Goal: Check status: Check status

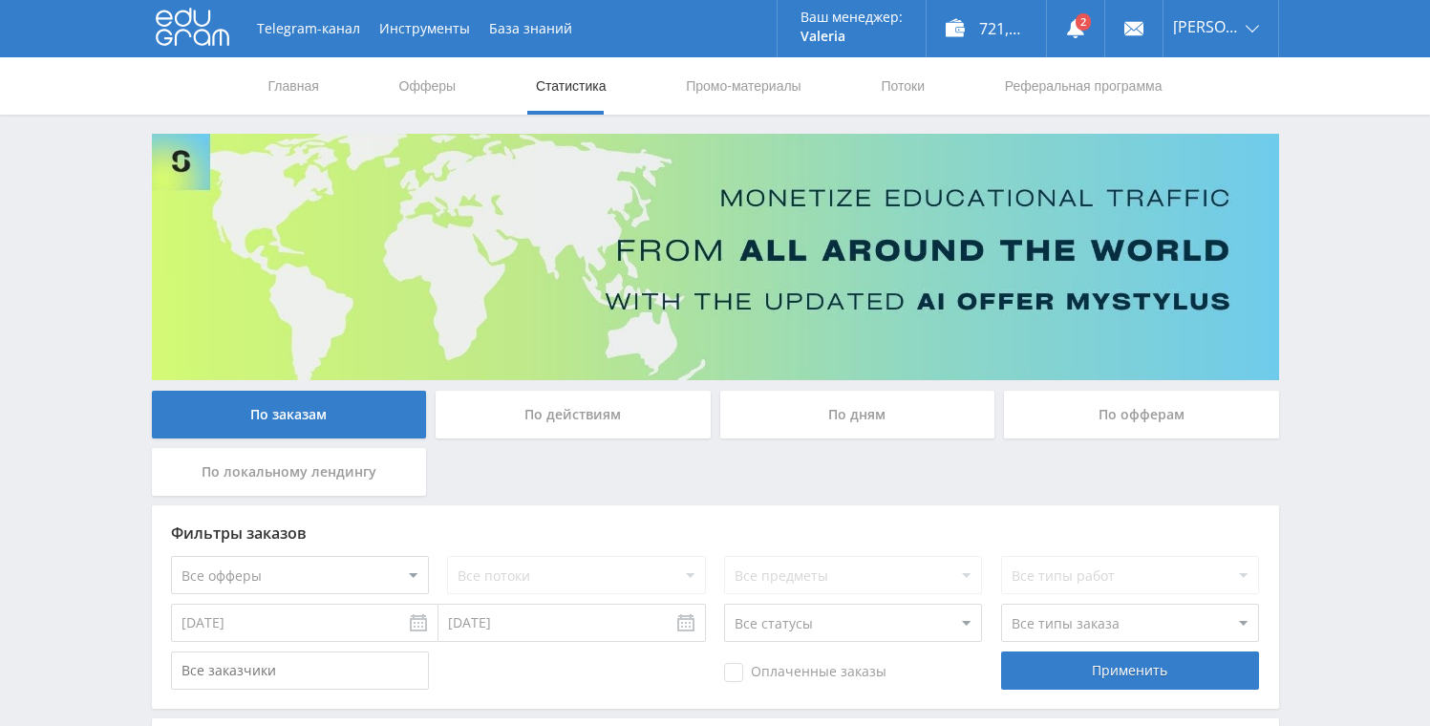
click at [871, 419] on div "По дням" at bounding box center [857, 415] width 275 height 48
click at [0, 0] on input "По дням" at bounding box center [0, 0] width 0 height 0
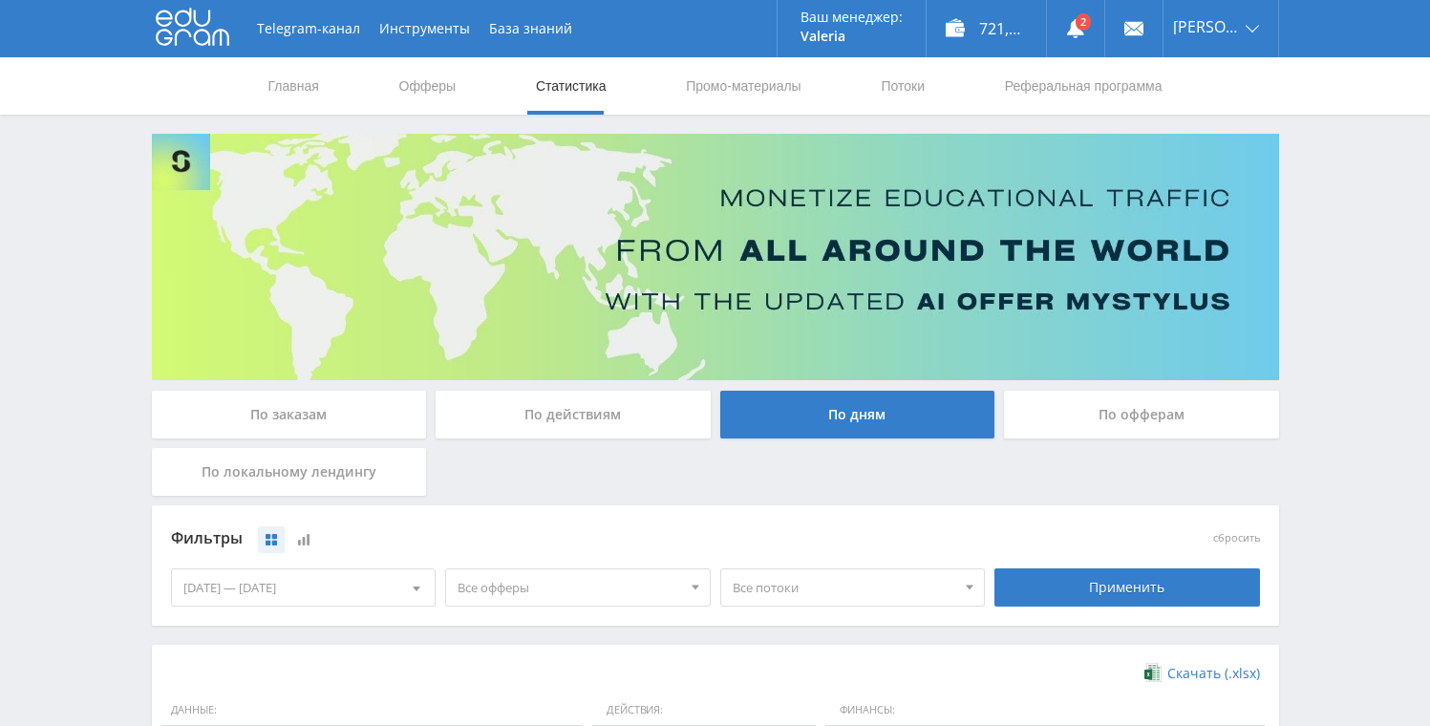
click at [360, 398] on div "По заказам" at bounding box center [289, 415] width 275 height 48
click at [0, 0] on input "По заказам" at bounding box center [0, 0] width 0 height 0
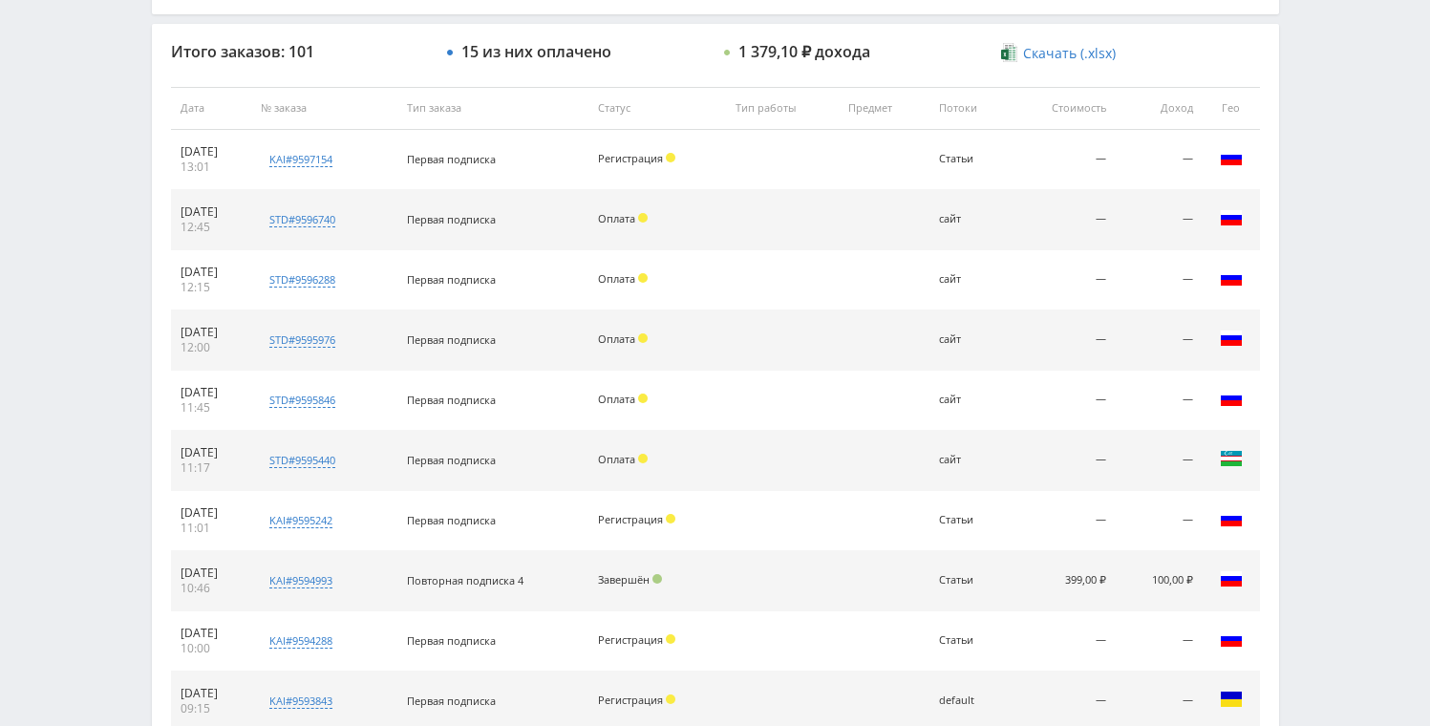
scroll to position [877, 0]
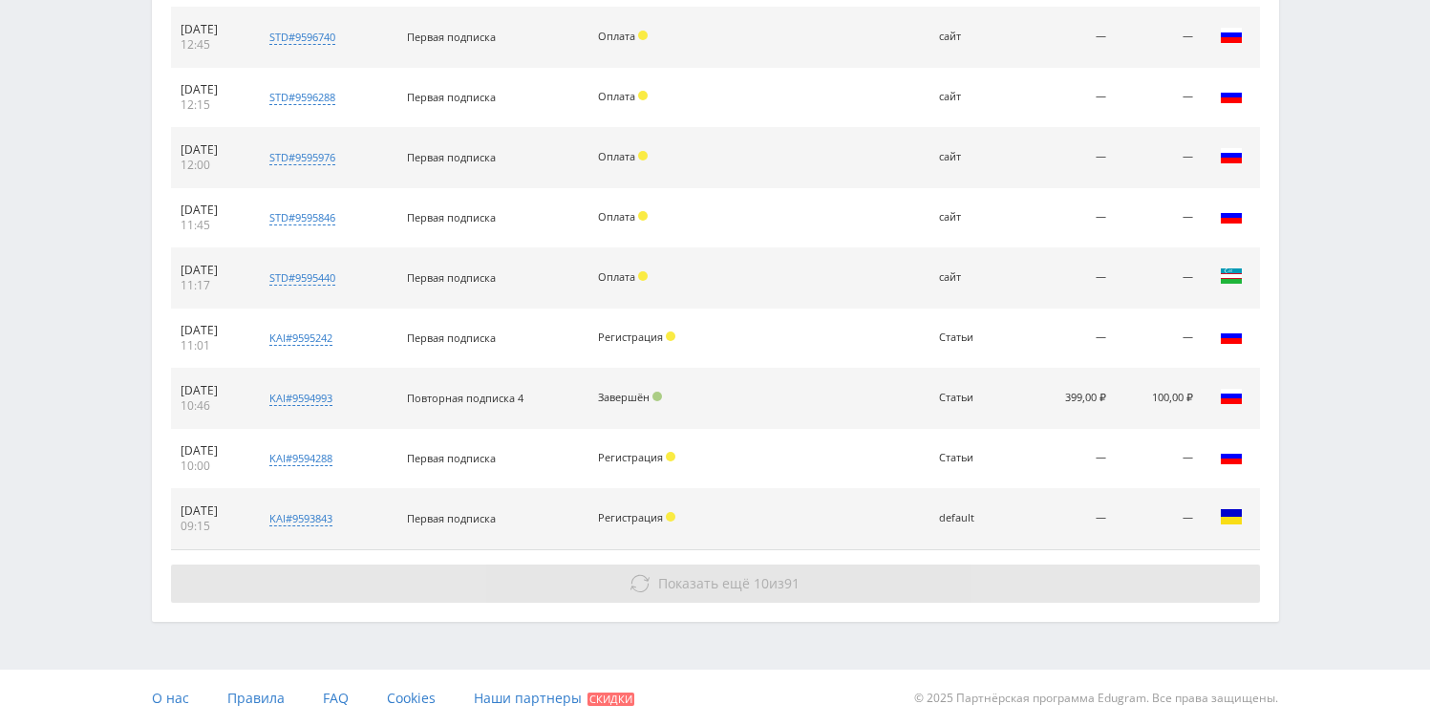
click at [719, 593] on button "Показать ещё 10 из 91" at bounding box center [715, 583] width 1089 height 38
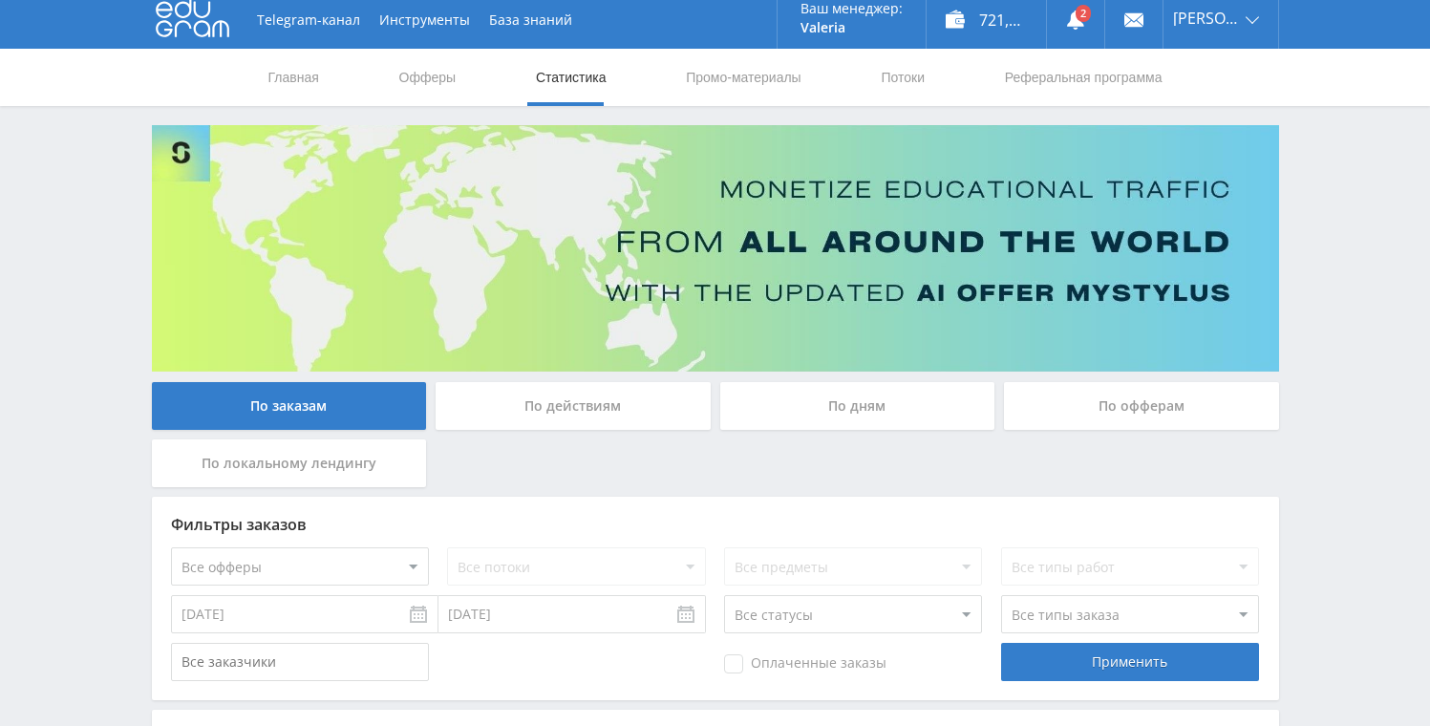
scroll to position [0, 0]
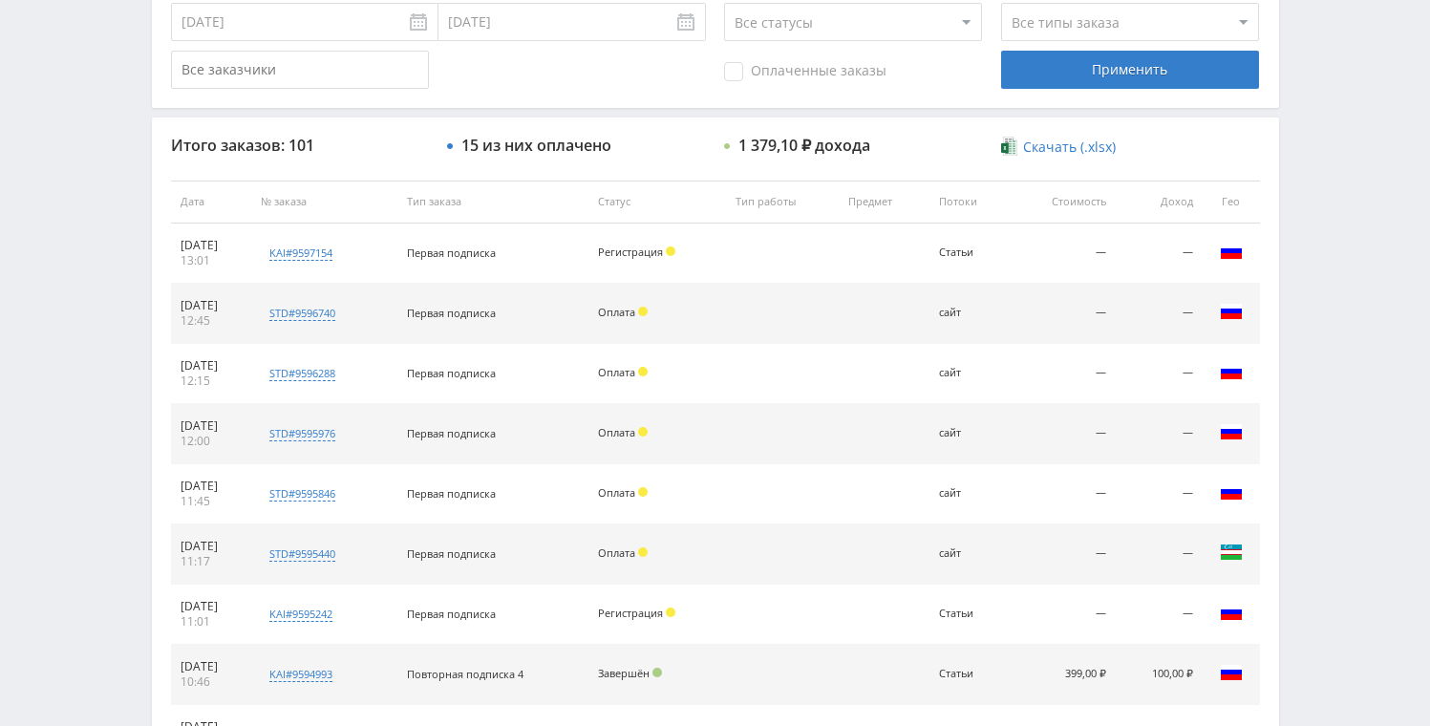
scroll to position [598, 0]
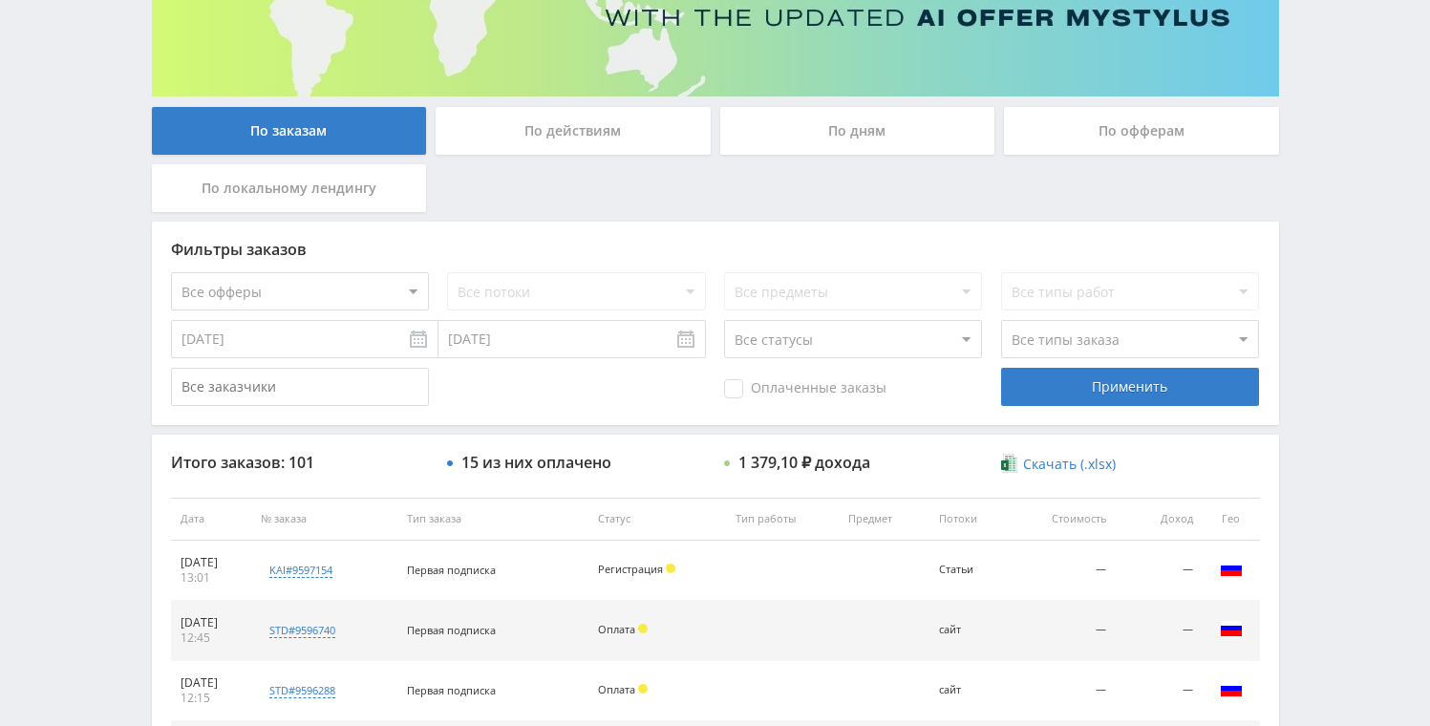
click at [835, 140] on div "По дням" at bounding box center [857, 131] width 275 height 48
click at [0, 0] on input "По дням" at bounding box center [0, 0] width 0 height 0
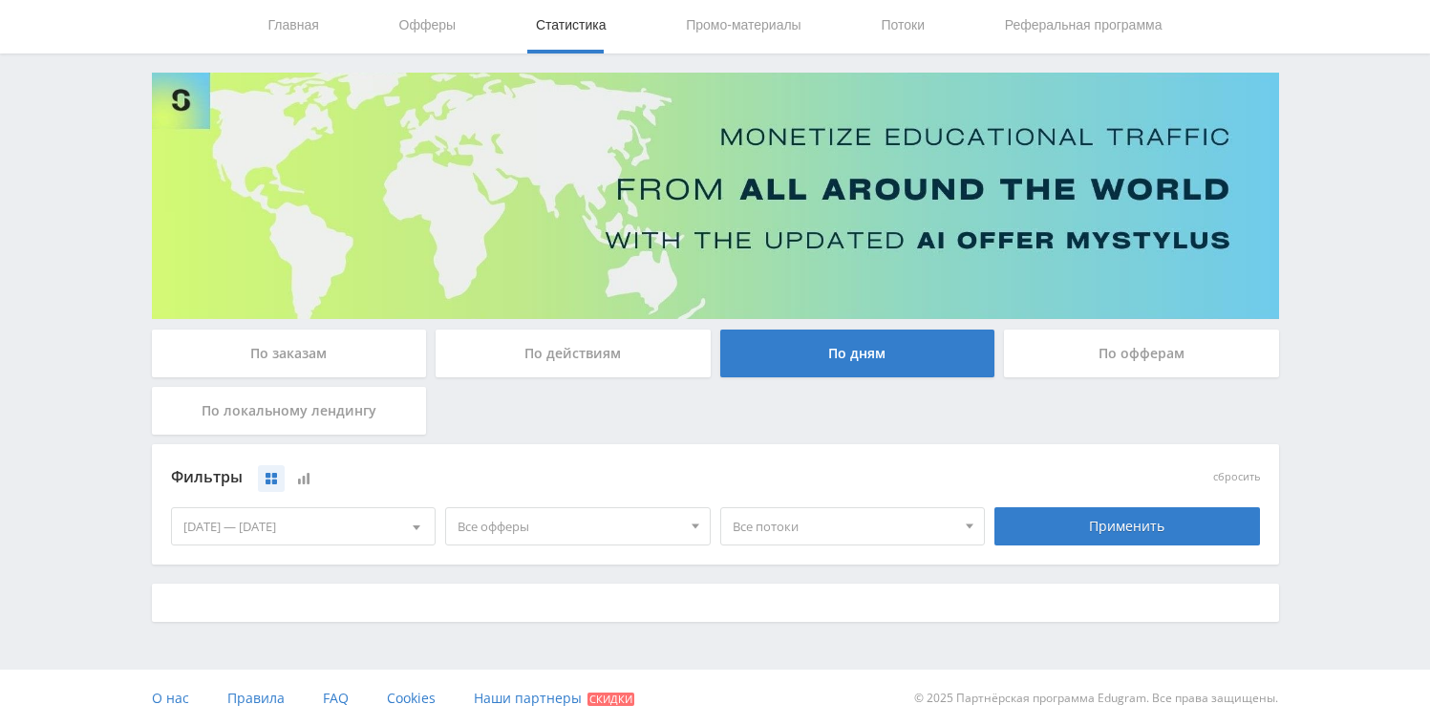
scroll to position [284, 0]
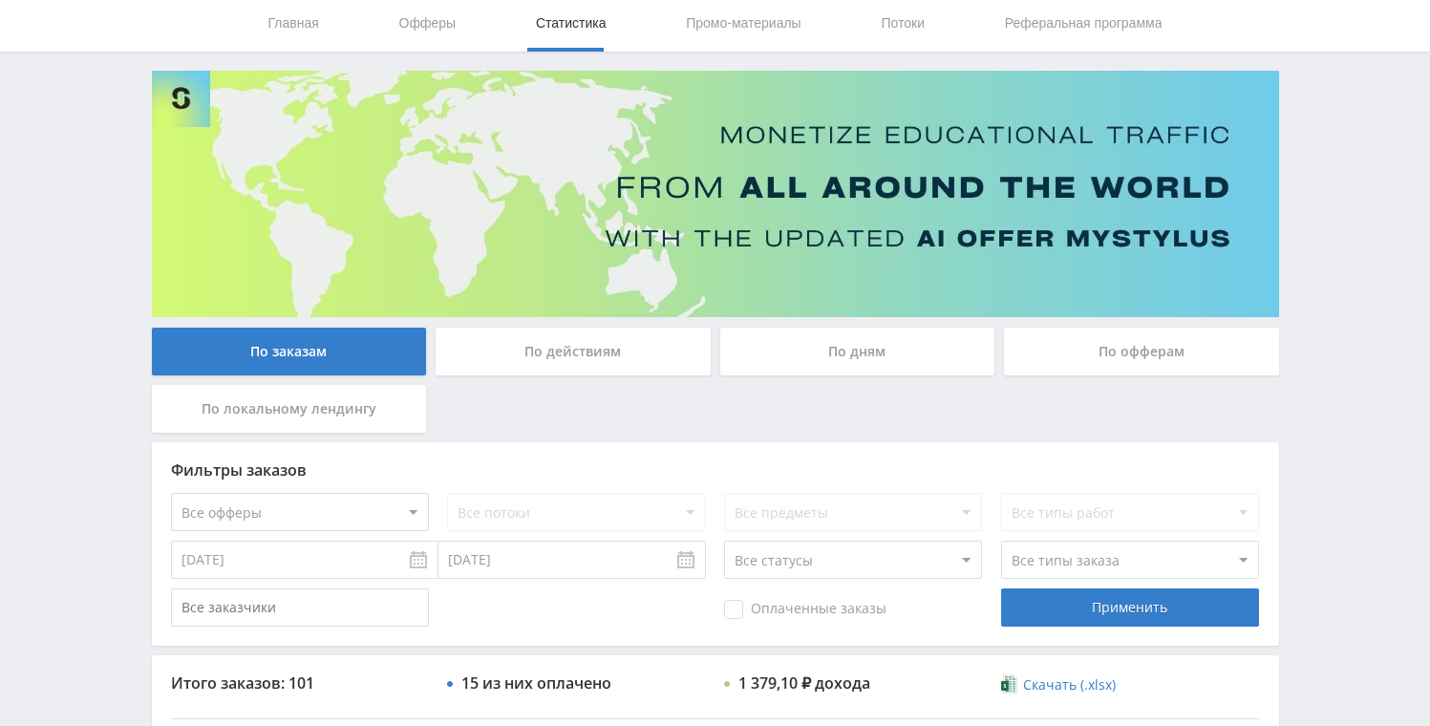
scroll to position [60, 0]
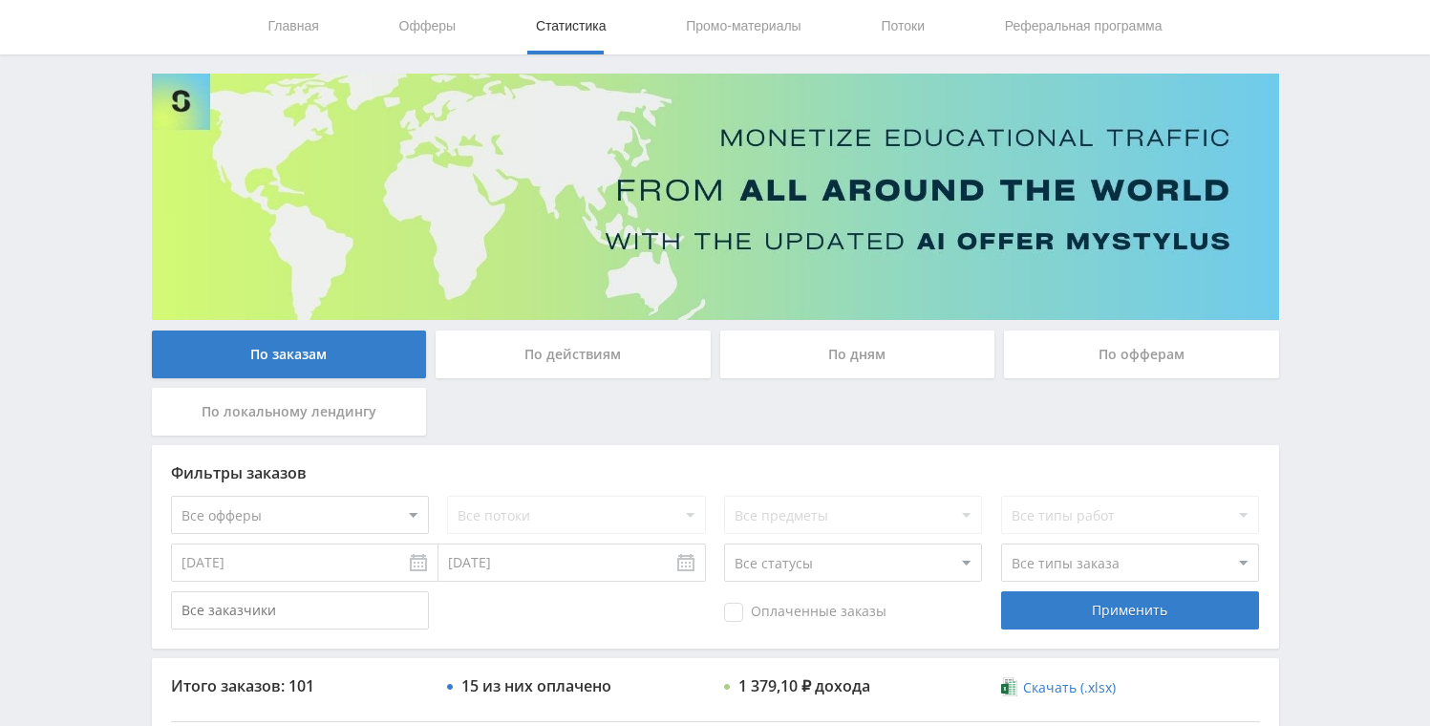
click at [812, 352] on div "По дням" at bounding box center [857, 354] width 275 height 48
click at [0, 0] on input "По дням" at bounding box center [0, 0] width 0 height 0
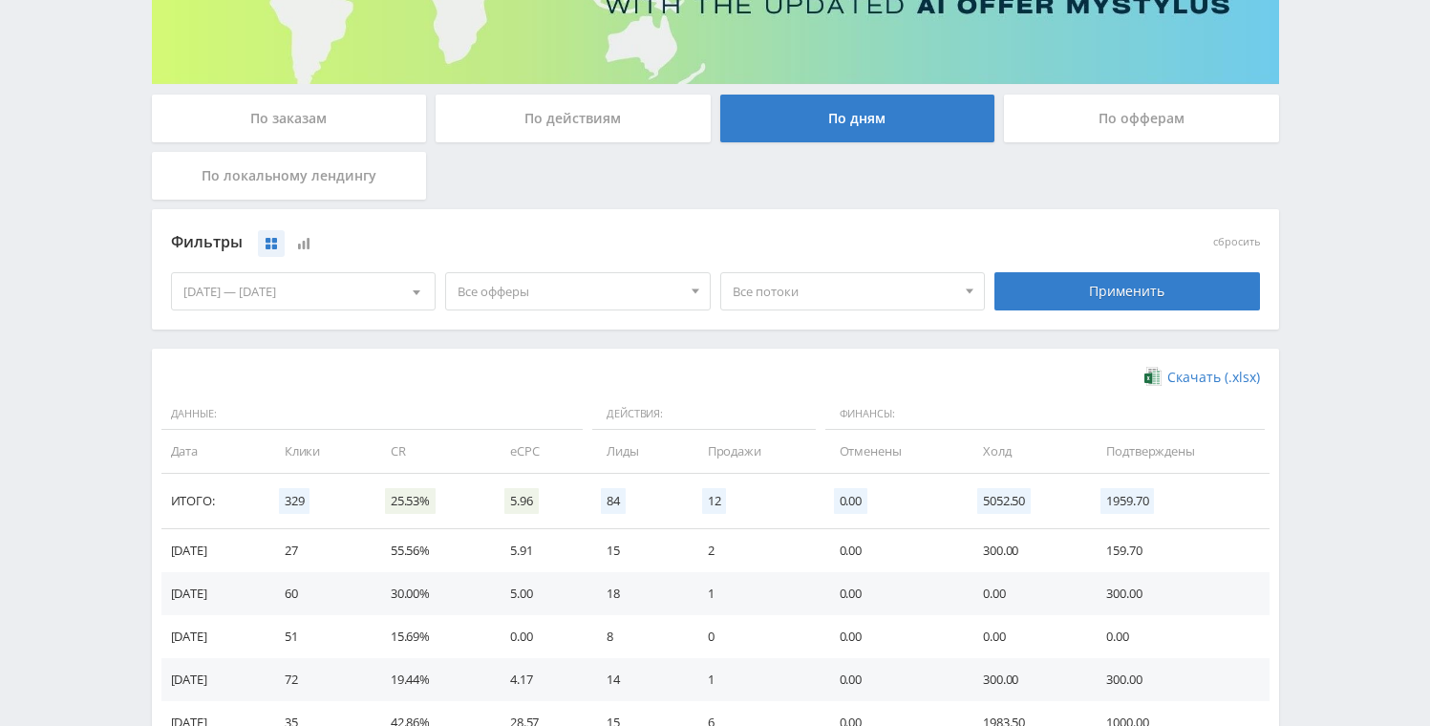
scroll to position [0, 0]
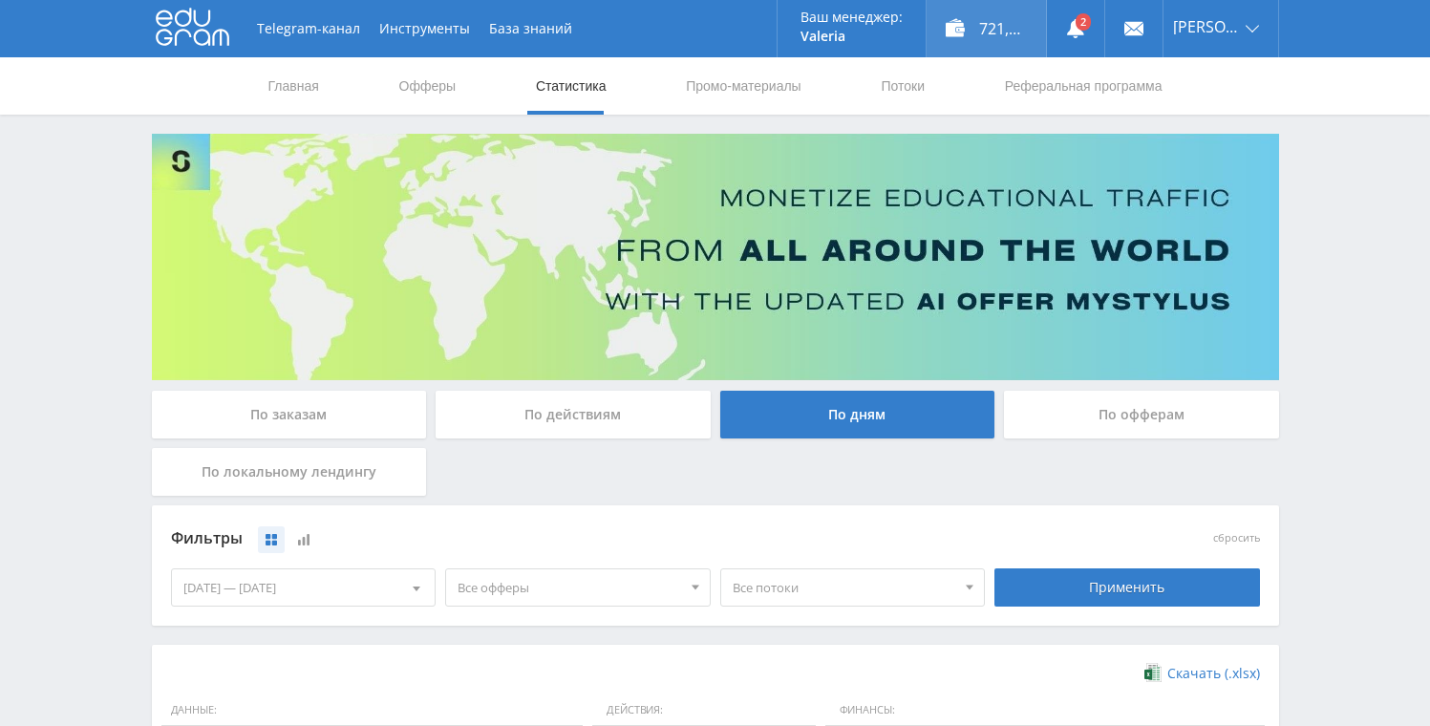
click at [980, 28] on div "721,35 ₽" at bounding box center [985, 28] width 119 height 57
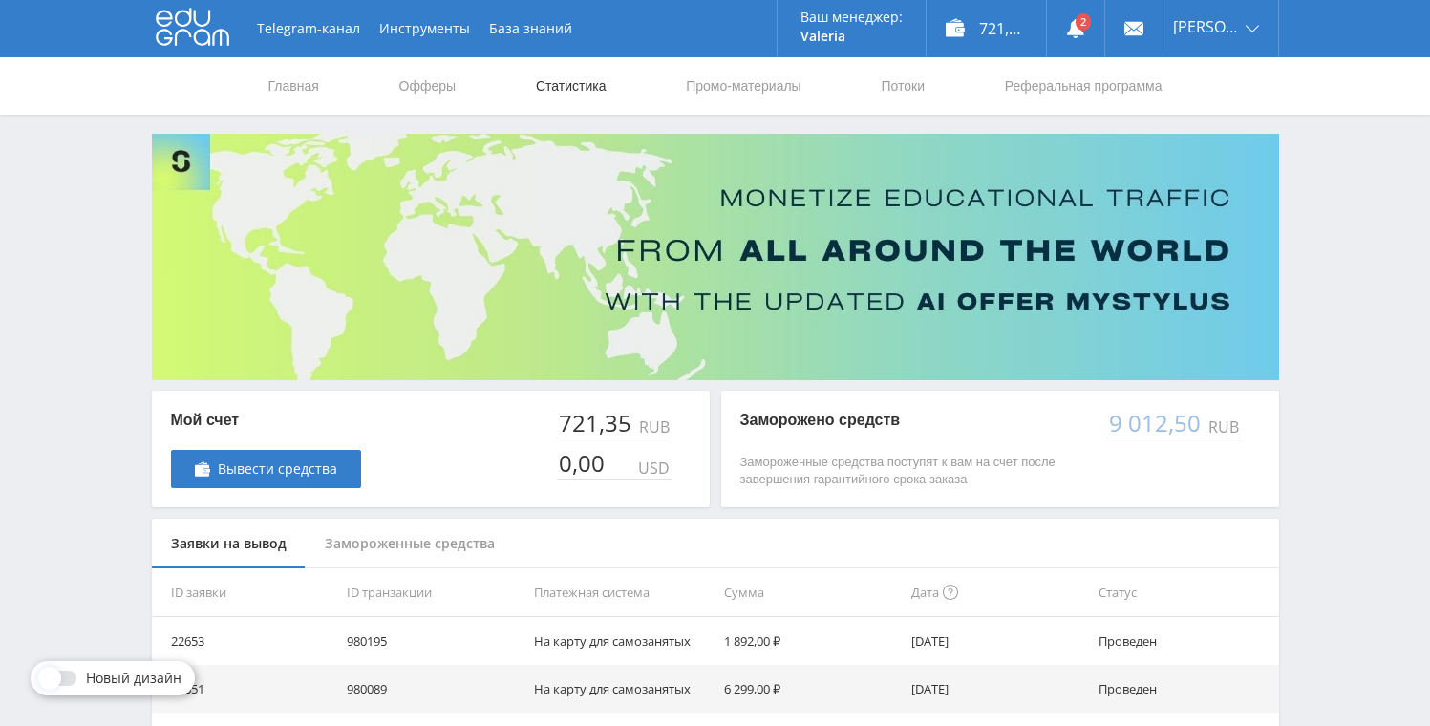
click at [584, 86] on link "Статистика" at bounding box center [571, 85] width 74 height 57
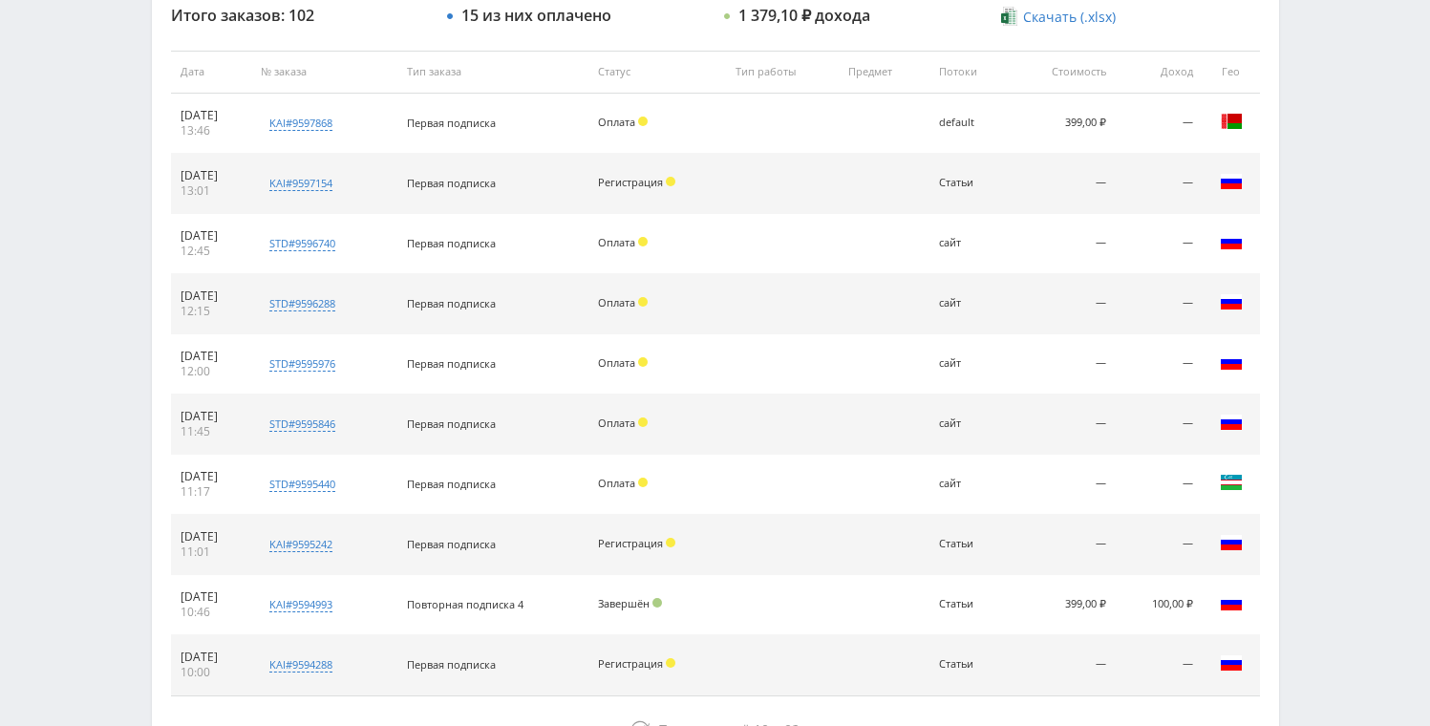
scroll to position [348, 0]
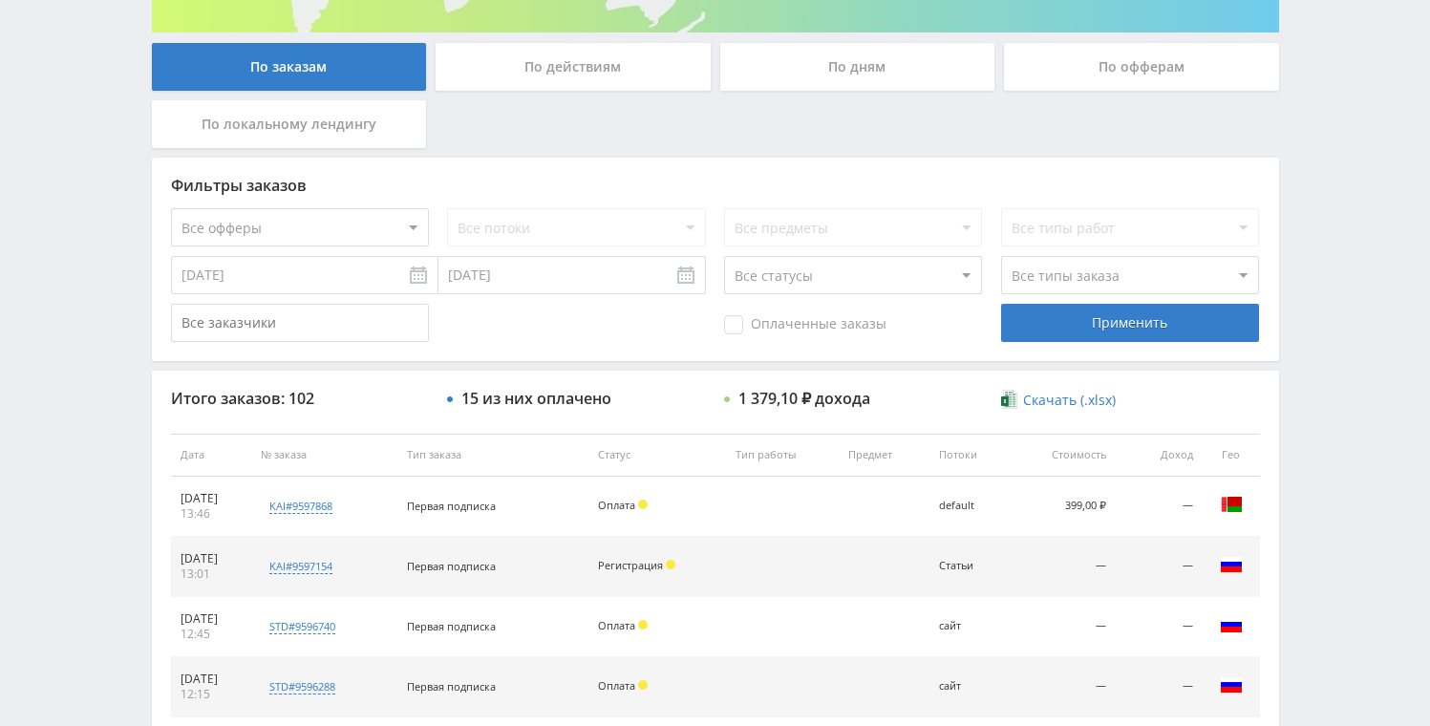
click at [516, 78] on div "По действиям" at bounding box center [572, 67] width 275 height 48
click at [0, 0] on input "По действиям" at bounding box center [0, 0] width 0 height 0
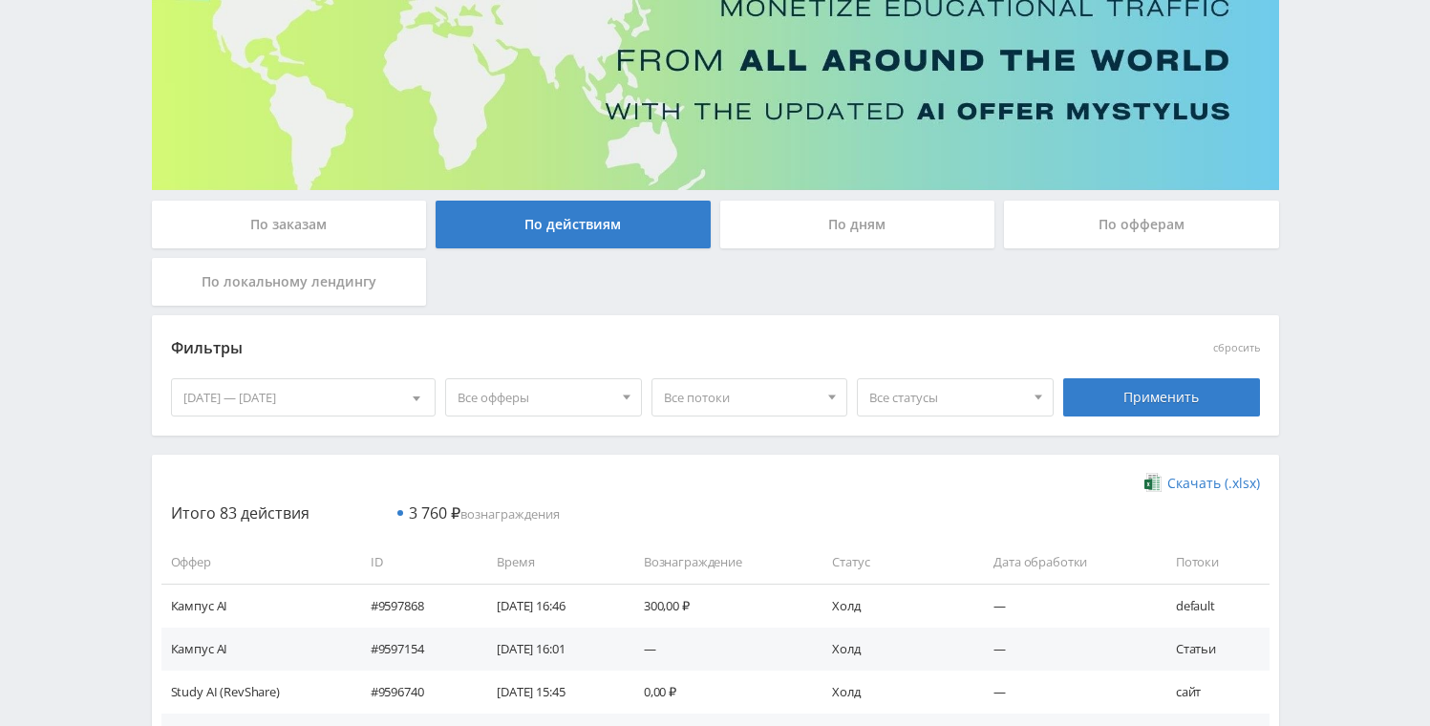
scroll to position [187, 0]
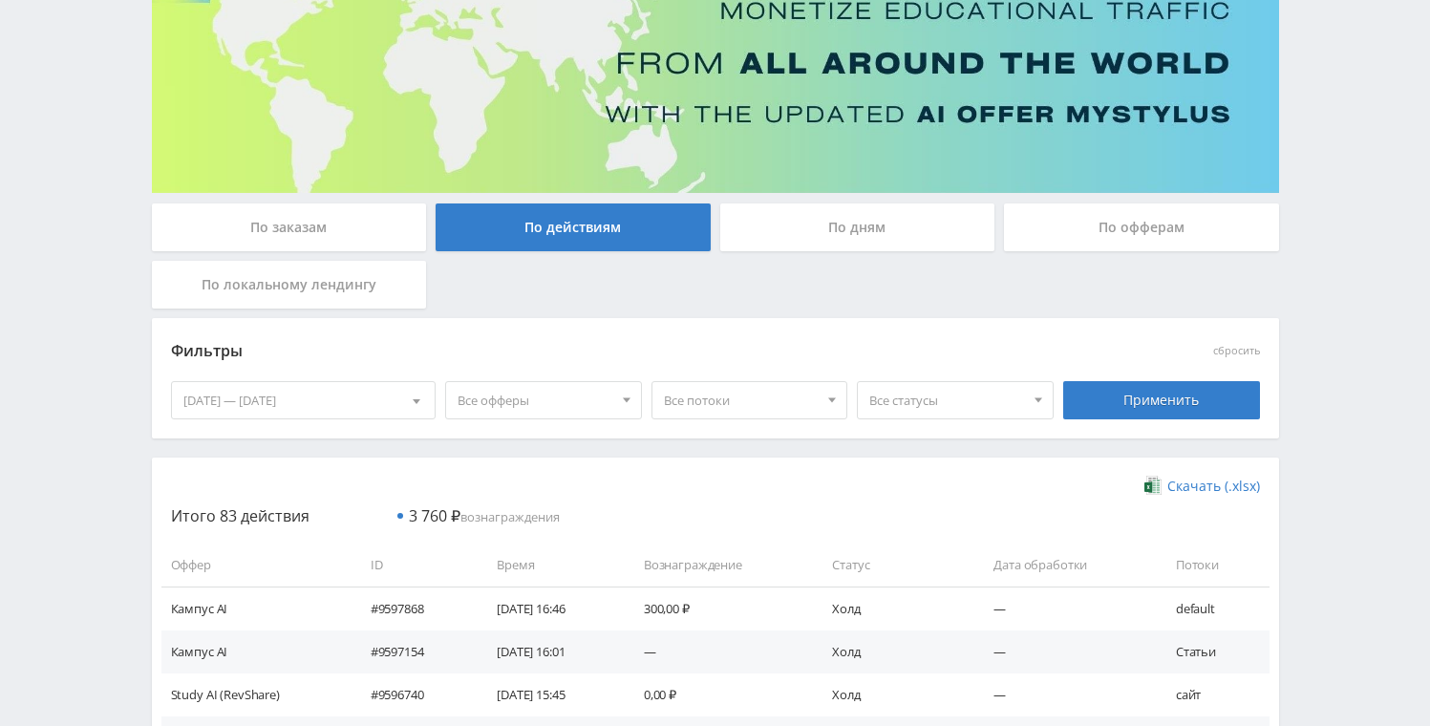
click at [410, 238] on div "По заказам" at bounding box center [289, 227] width 275 height 48
click at [0, 0] on input "По заказам" at bounding box center [0, 0] width 0 height 0
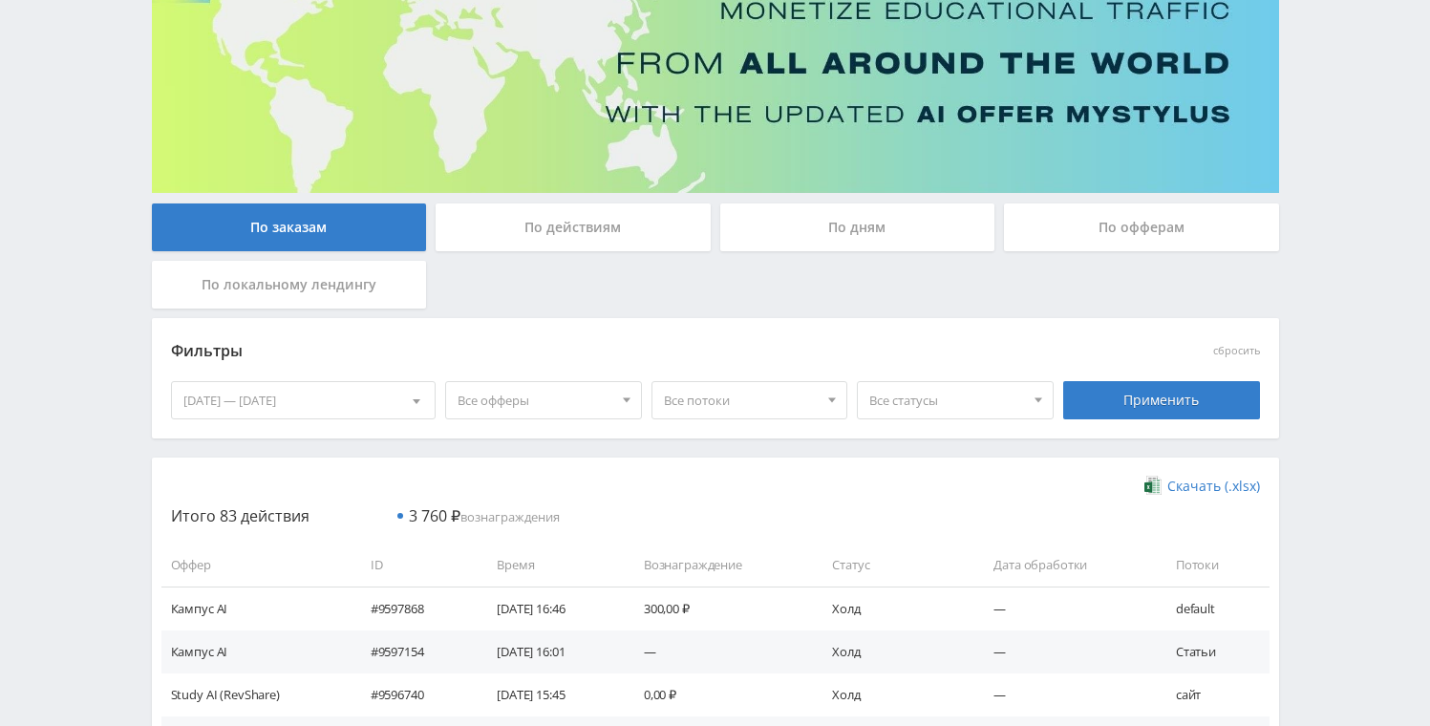
scroll to position [155, 0]
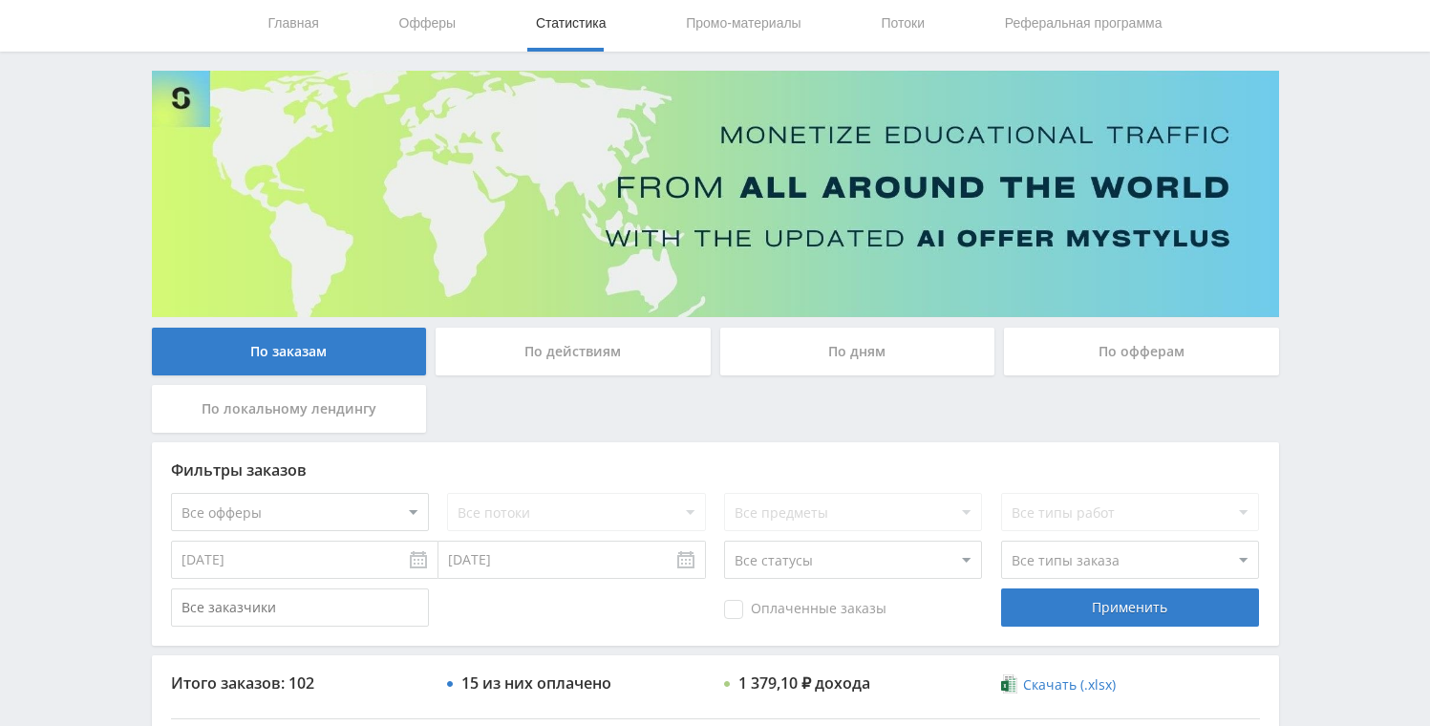
click at [818, 362] on div "По дням" at bounding box center [857, 352] width 275 height 48
click at [0, 0] on input "По дням" at bounding box center [0, 0] width 0 height 0
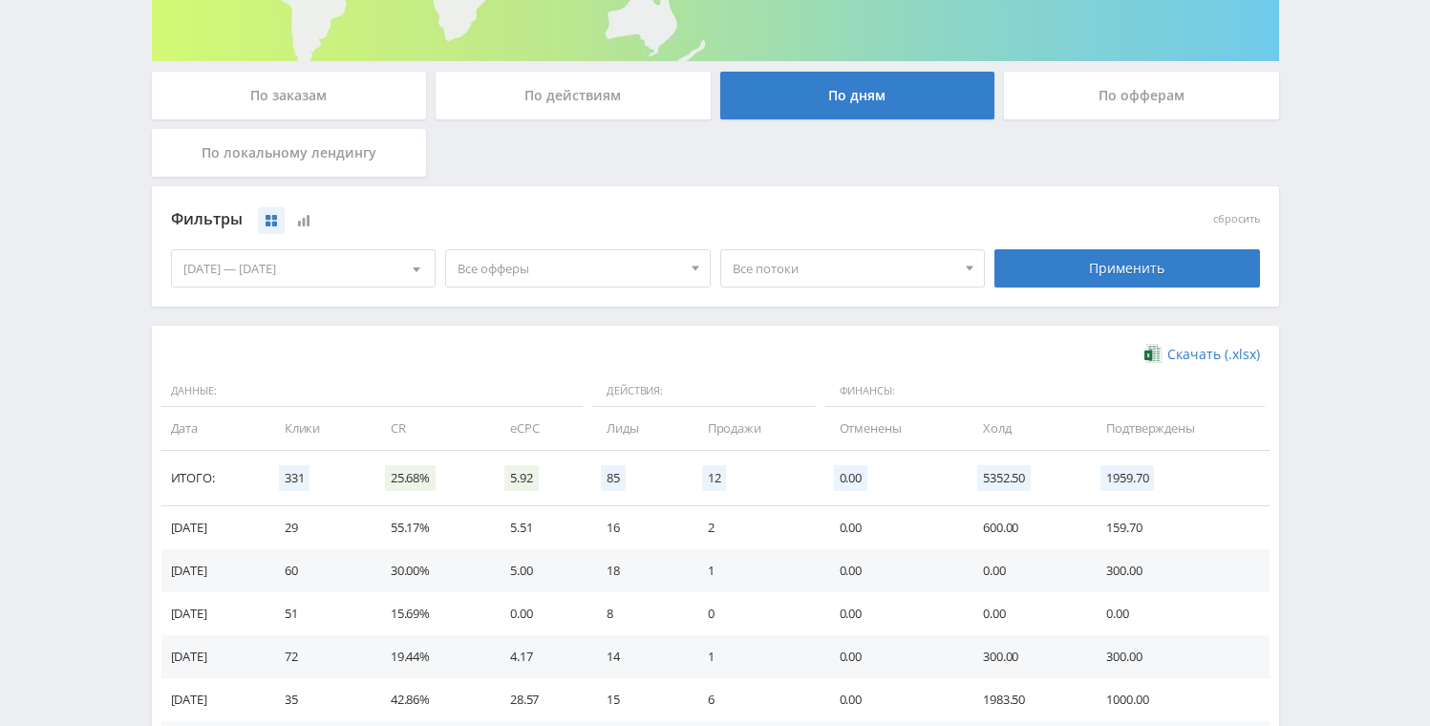
scroll to position [492, 0]
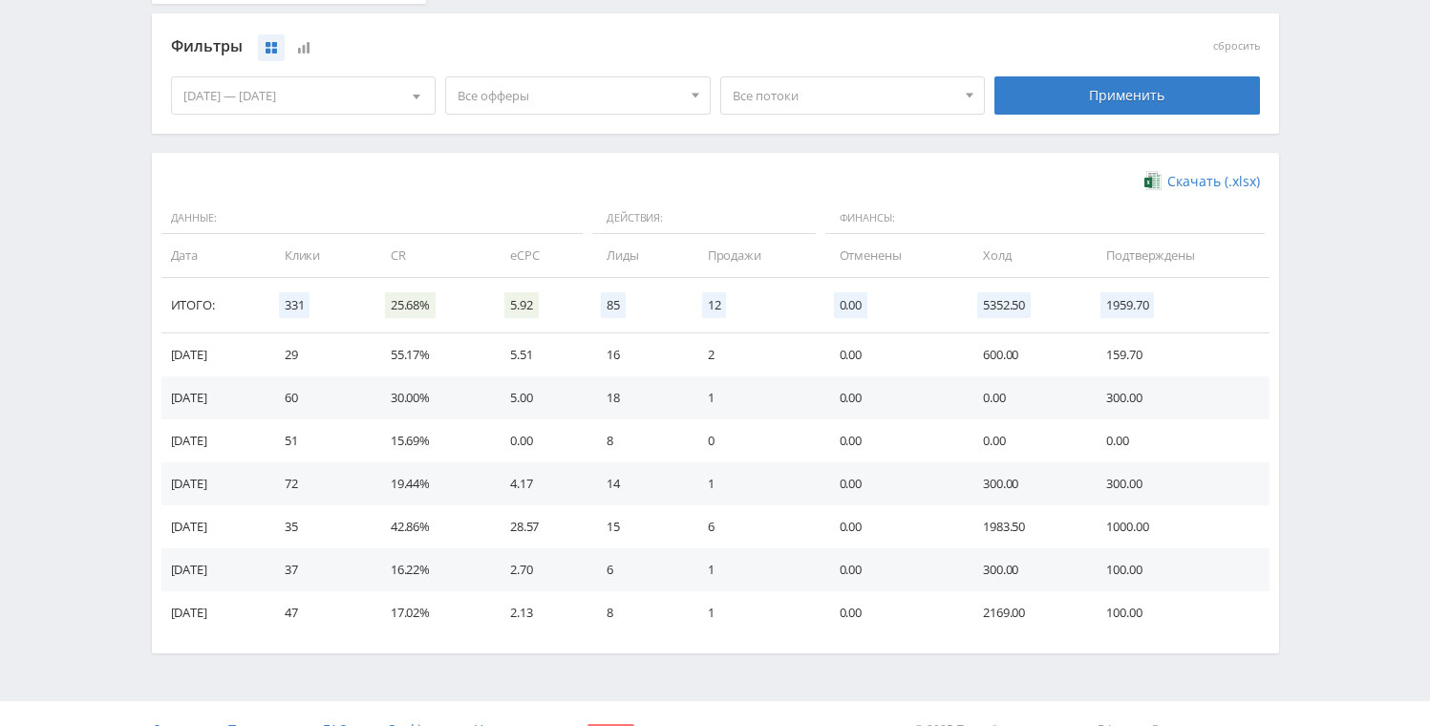
click at [814, 99] on span "Все потоки" at bounding box center [843, 95] width 223 height 36
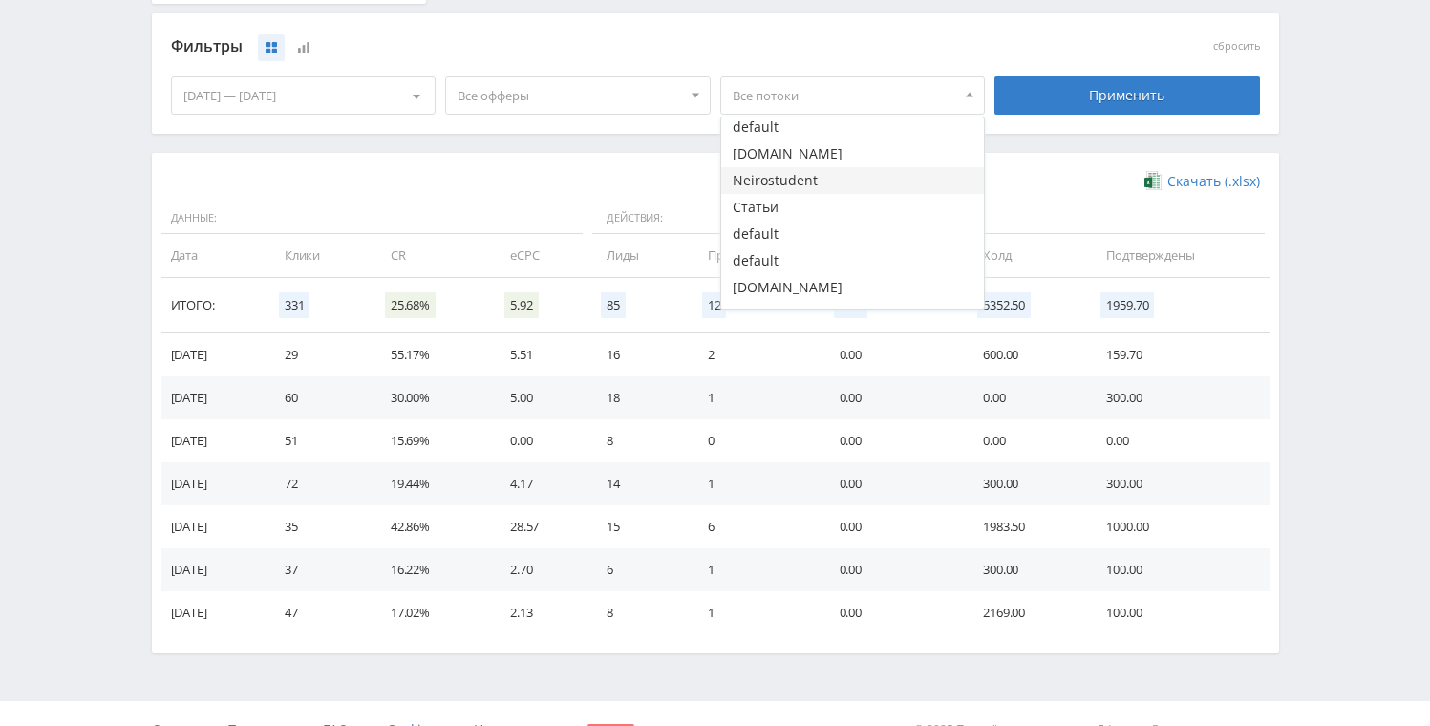
scroll to position [389, 0]
click at [780, 279] on button "blog.neirobox.ru" at bounding box center [853, 278] width 264 height 27
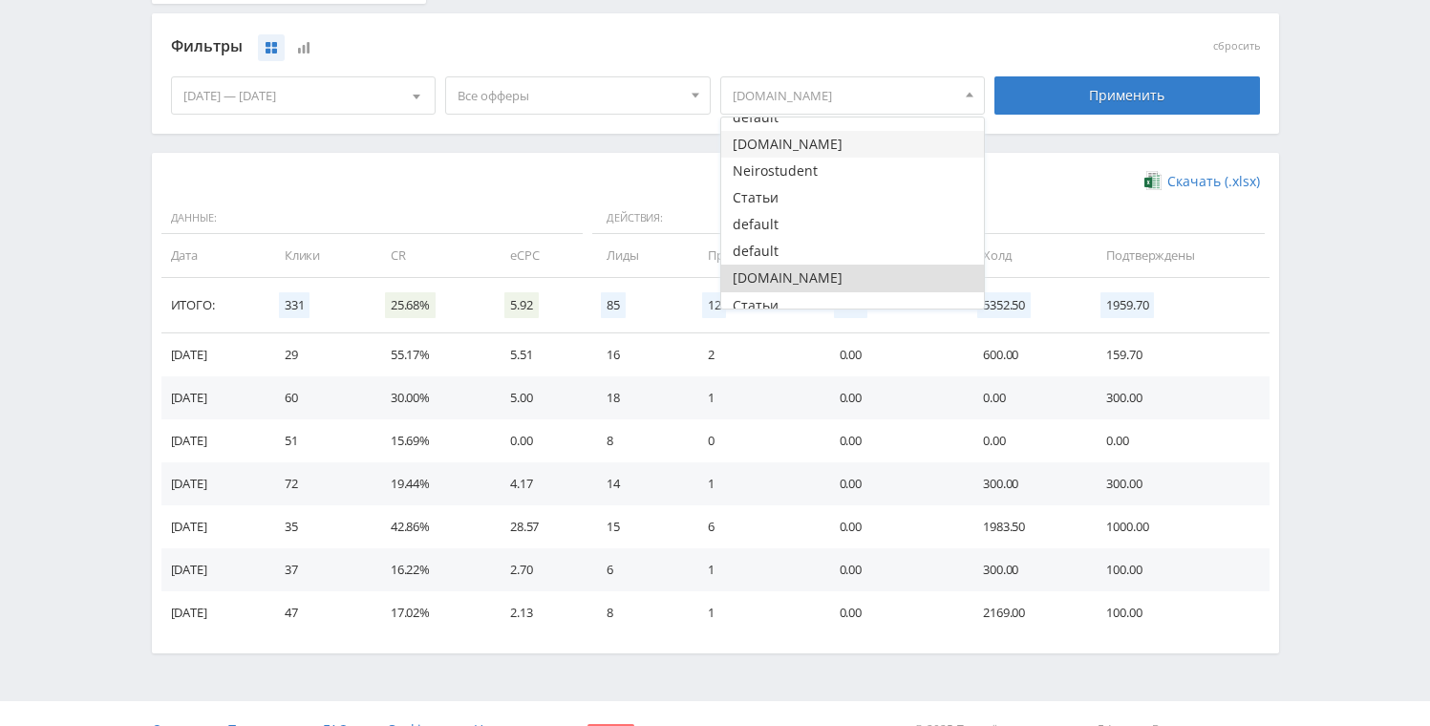
click at [813, 145] on button "blog.neirobox.ru" at bounding box center [853, 144] width 264 height 27
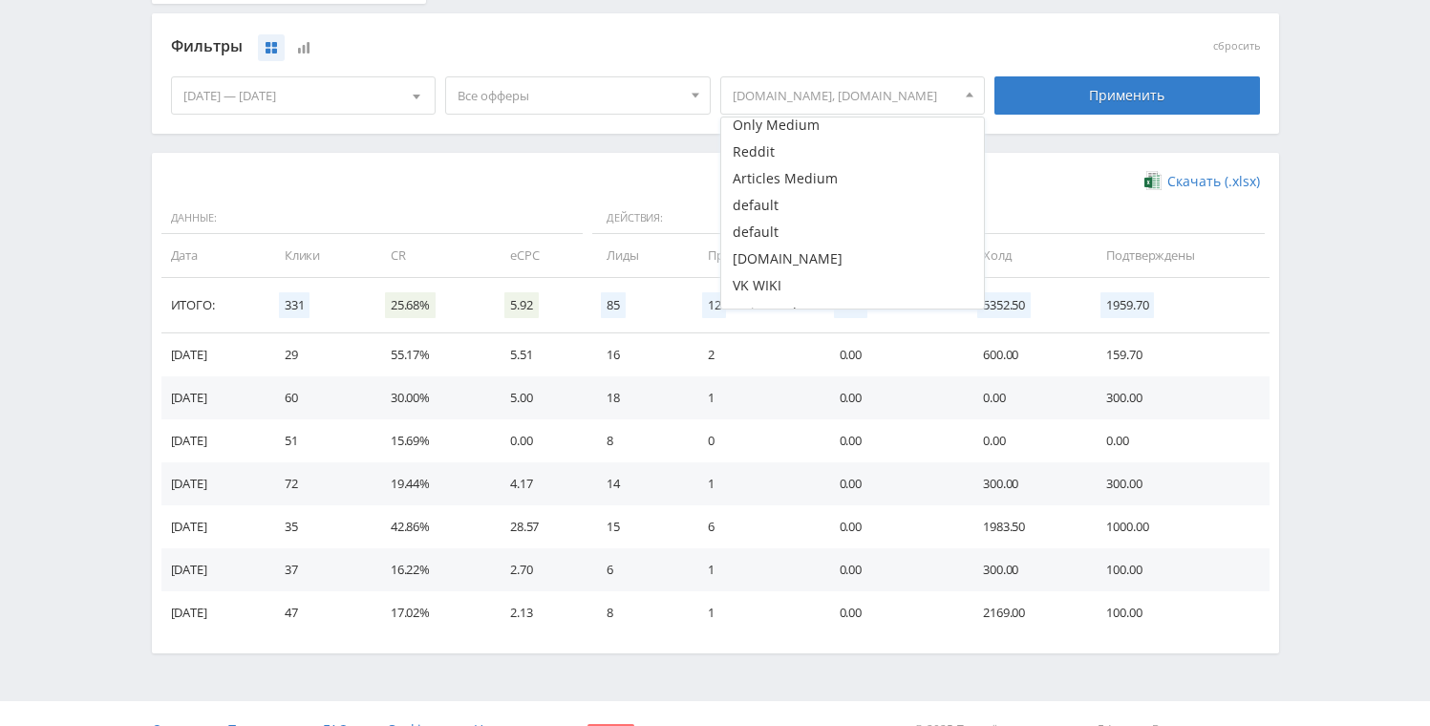
scroll to position [121, 0]
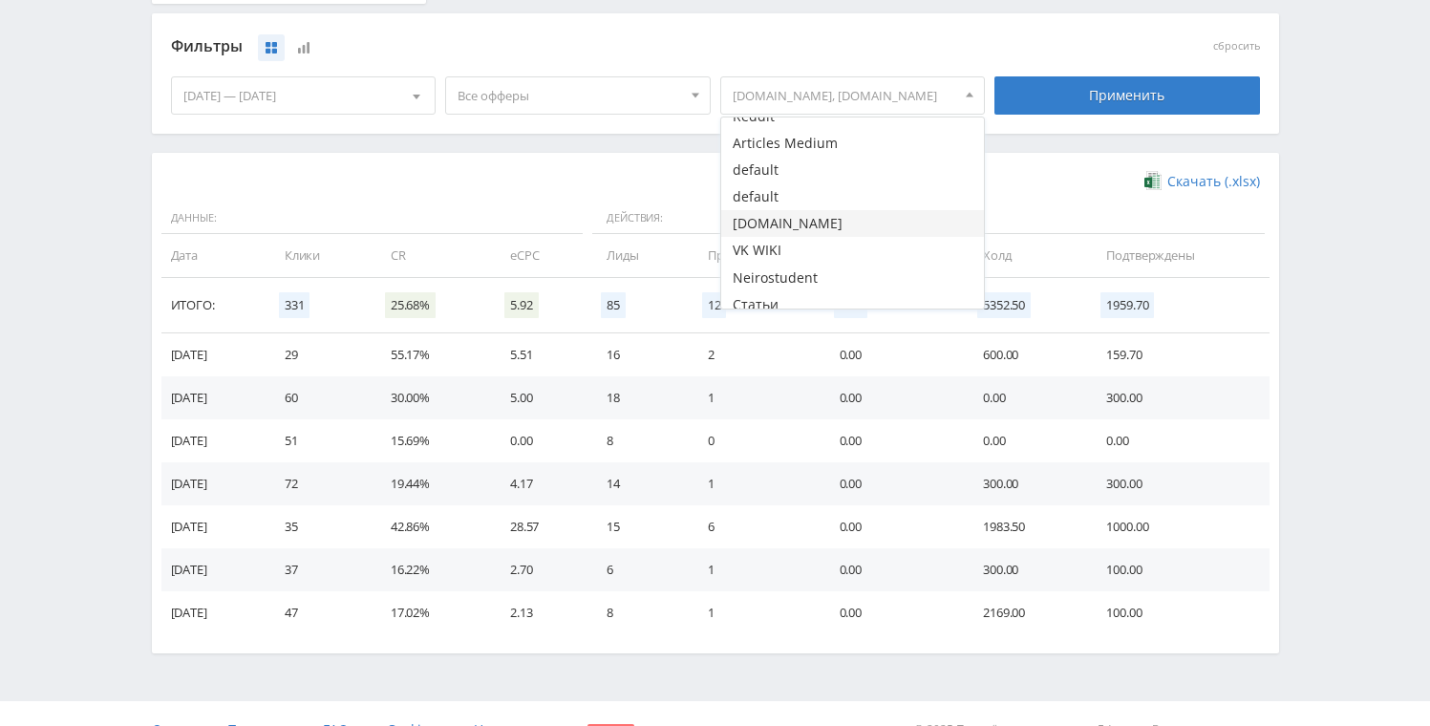
click at [840, 226] on button "blog.neirobox.ru" at bounding box center [853, 223] width 264 height 27
click at [501, 95] on span "Все офферы" at bounding box center [568, 95] width 223 height 36
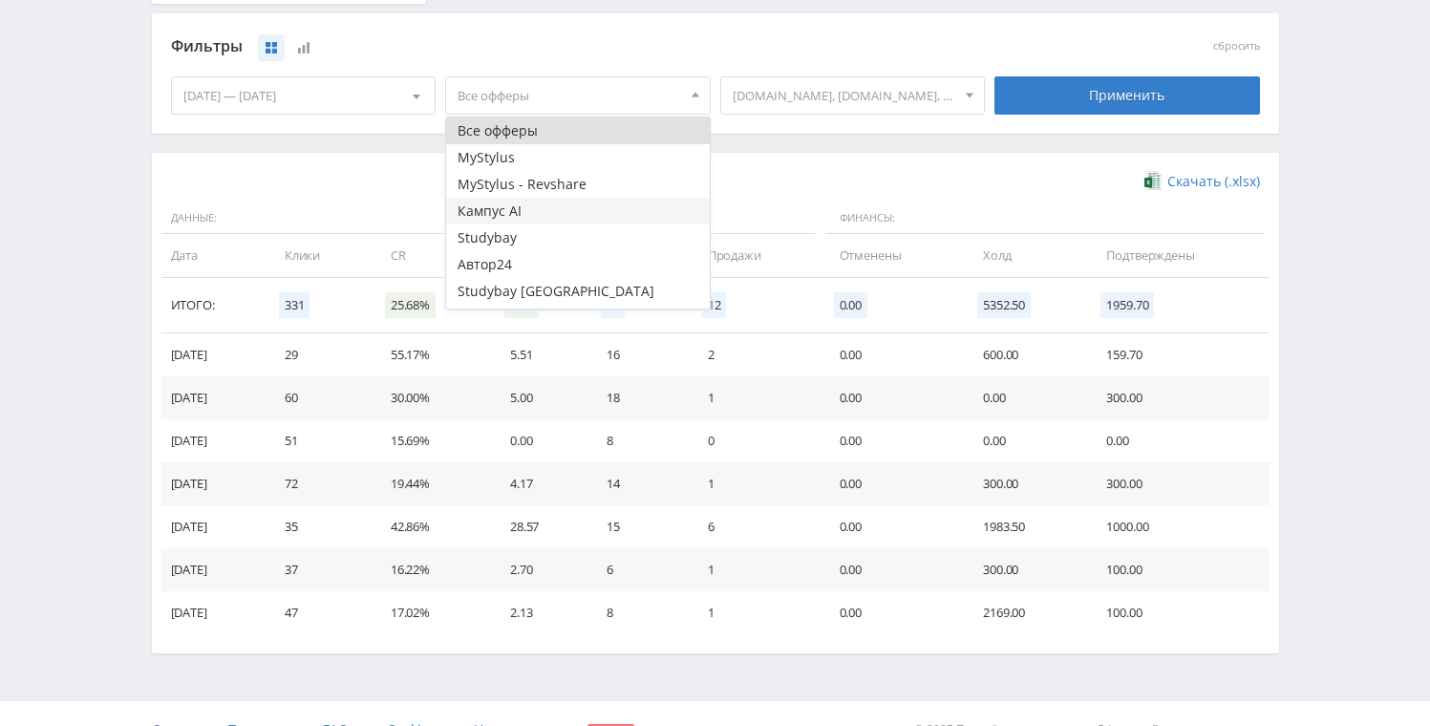
click at [524, 216] on button "Кампус AI" at bounding box center [578, 211] width 264 height 27
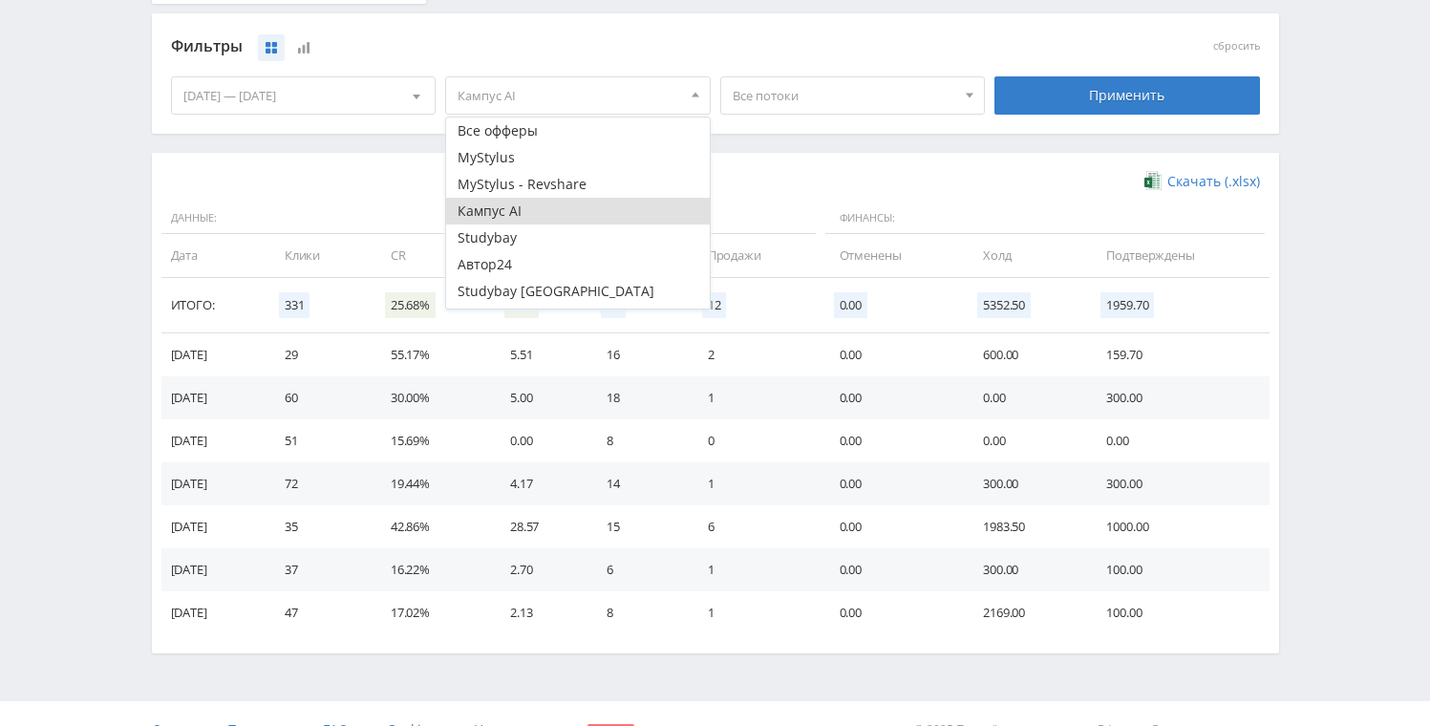
click at [858, 95] on span "Все потоки" at bounding box center [843, 95] width 223 height 36
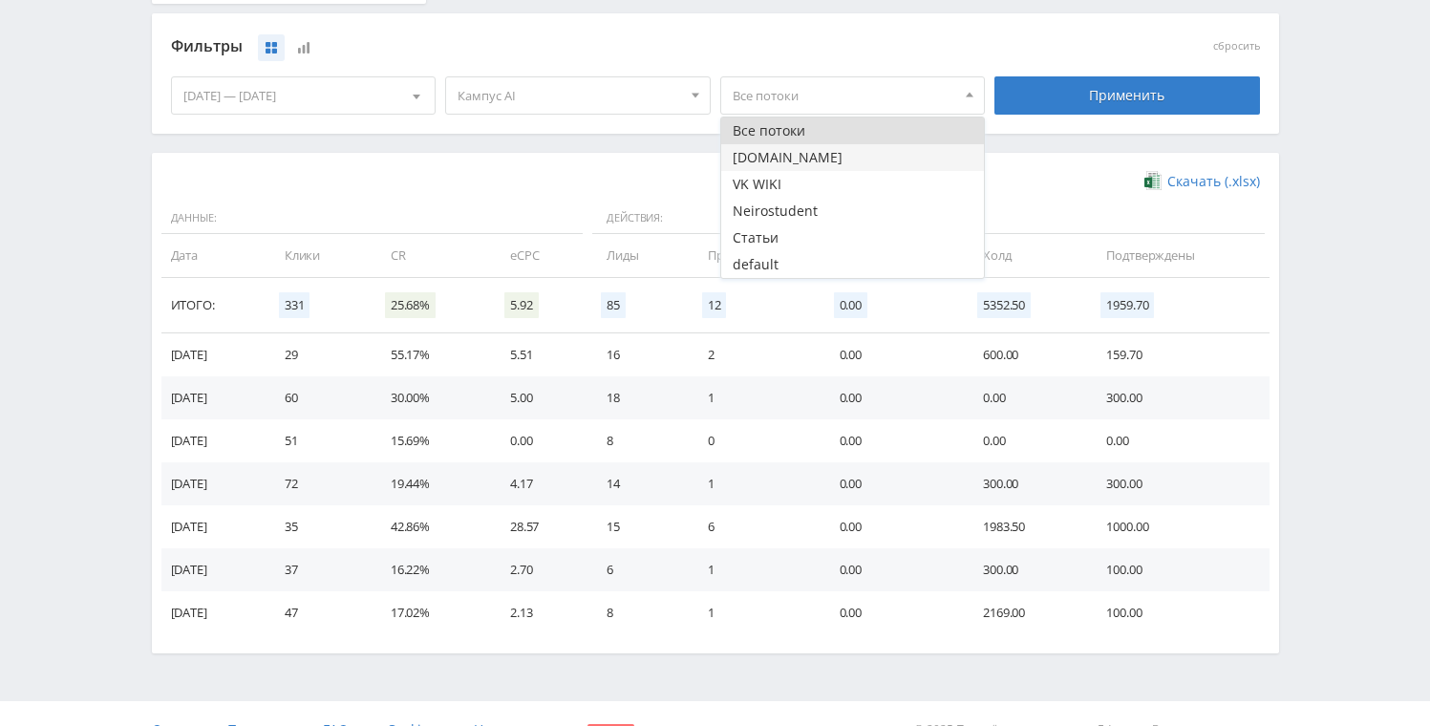
click at [821, 152] on button "blog.neirobox.ru" at bounding box center [853, 157] width 264 height 27
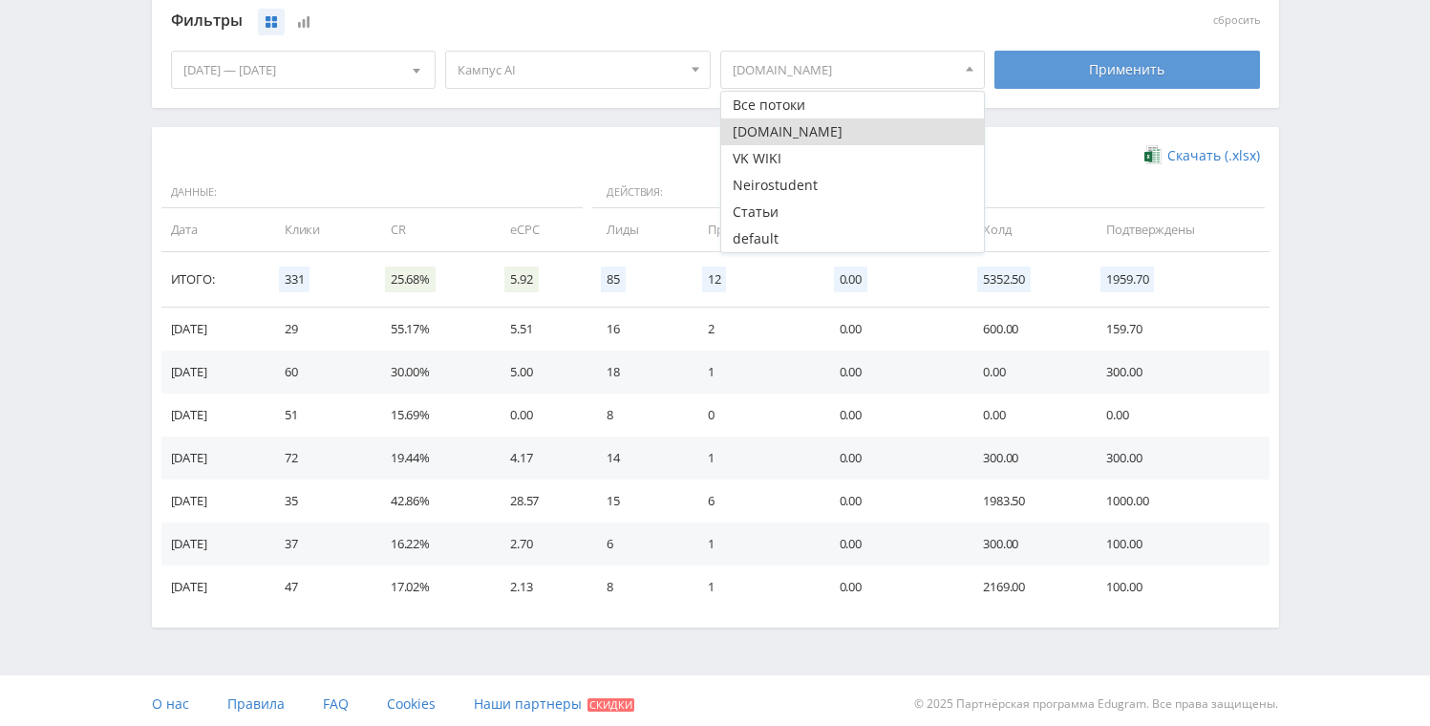
click at [1064, 85] on div "Применить" at bounding box center [1126, 70] width 265 height 38
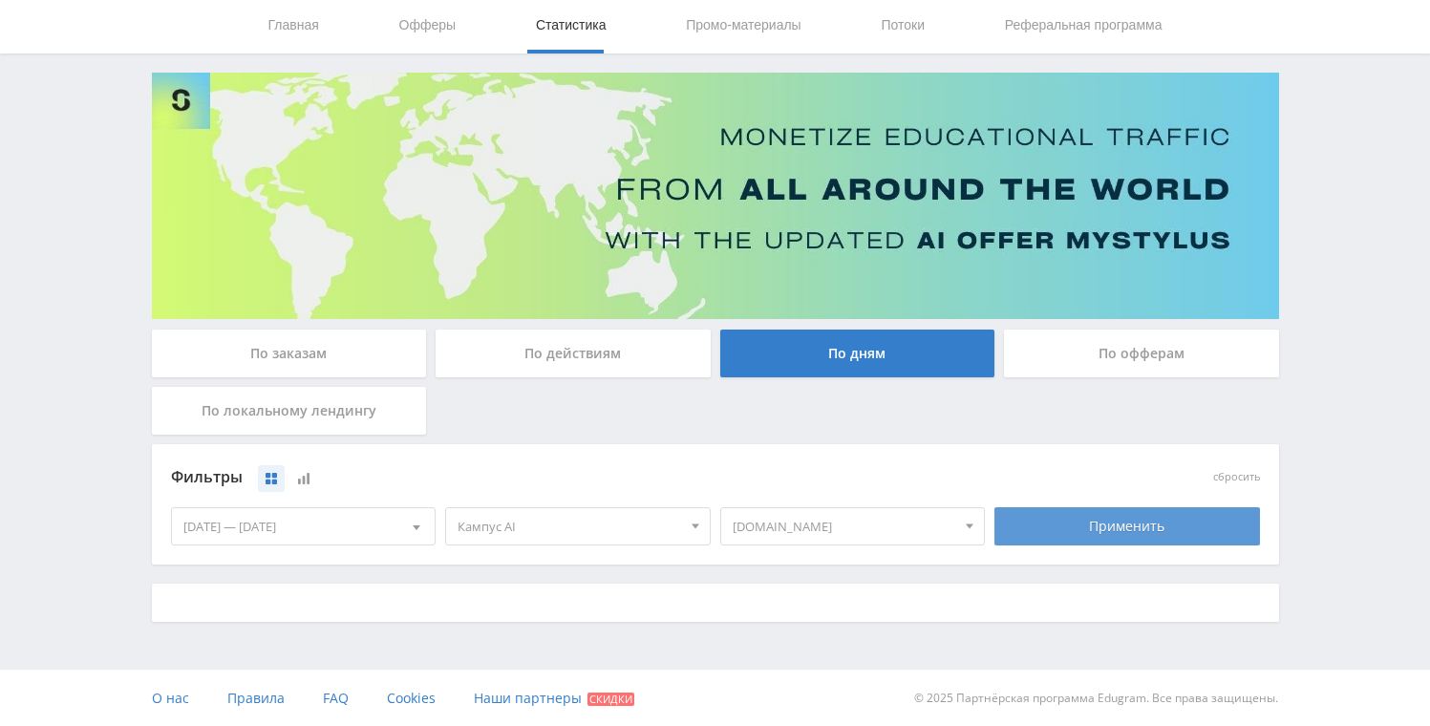
scroll to position [518, 0]
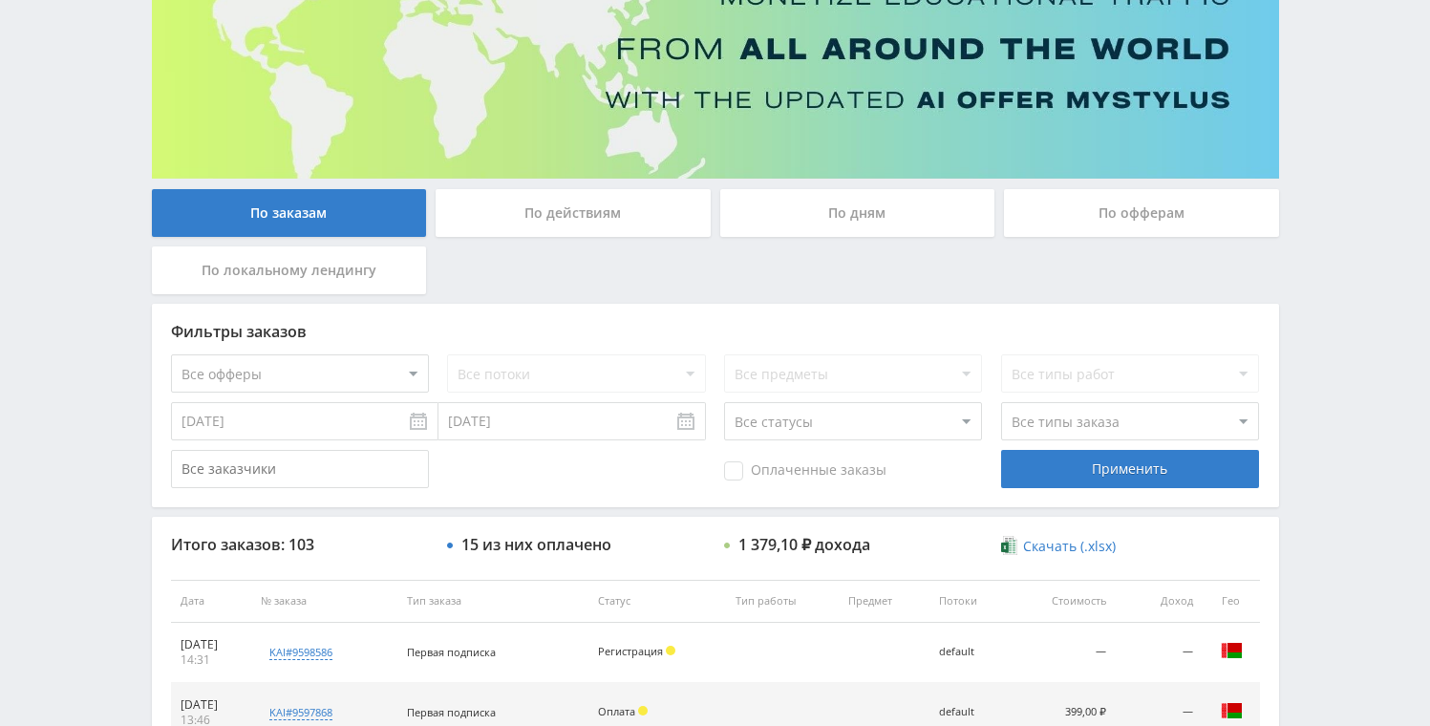
scroll to position [32, 0]
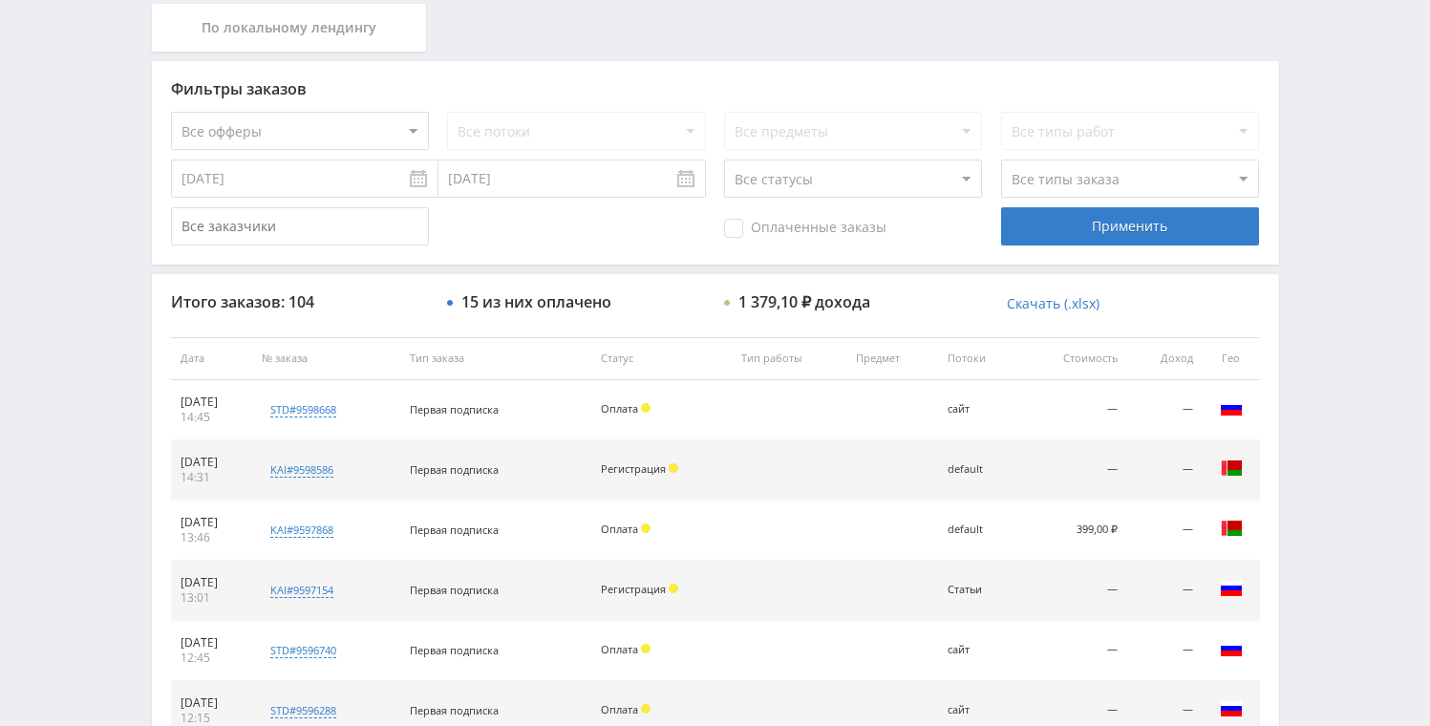
scroll to position [444, 0]
